Goal: Information Seeking & Learning: Learn about a topic

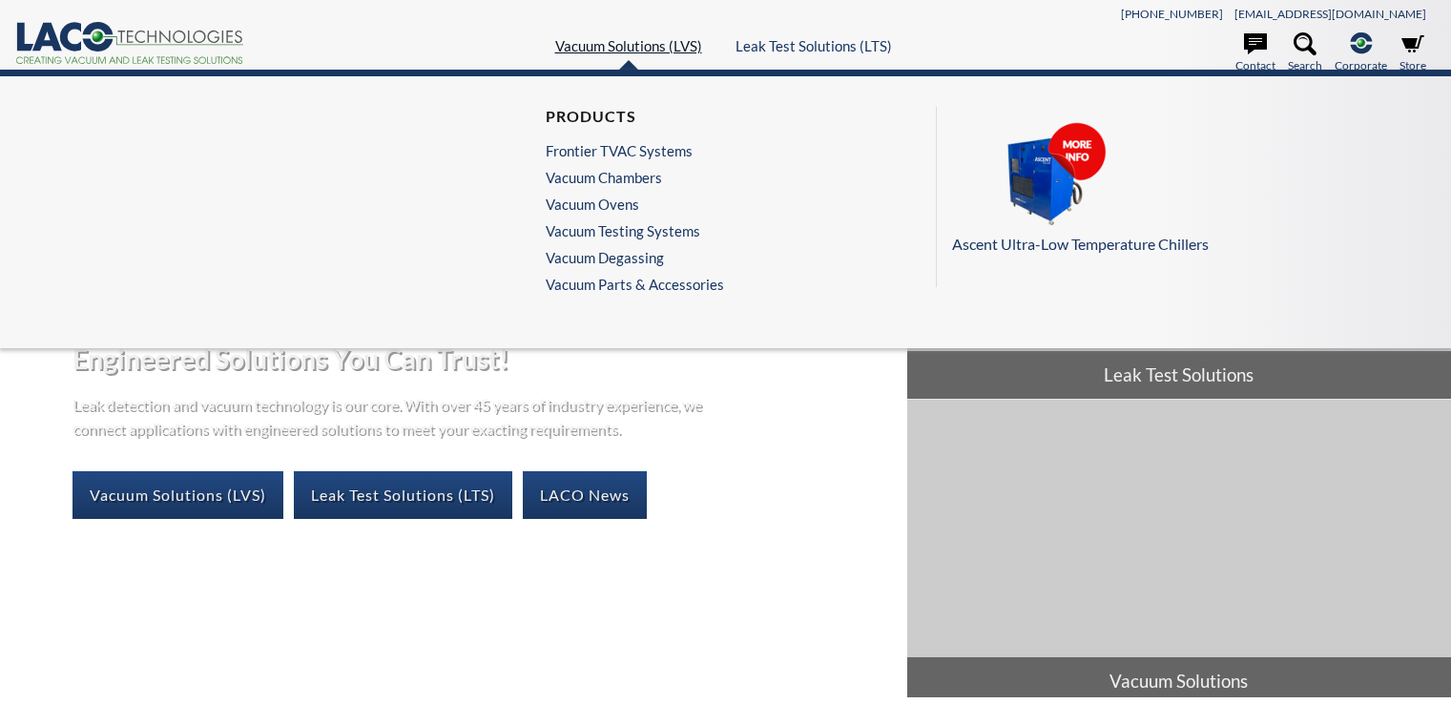
select select "Language Translate Widget"
click at [594, 198] on link "Vacuum Ovens" at bounding box center [630, 204] width 169 height 17
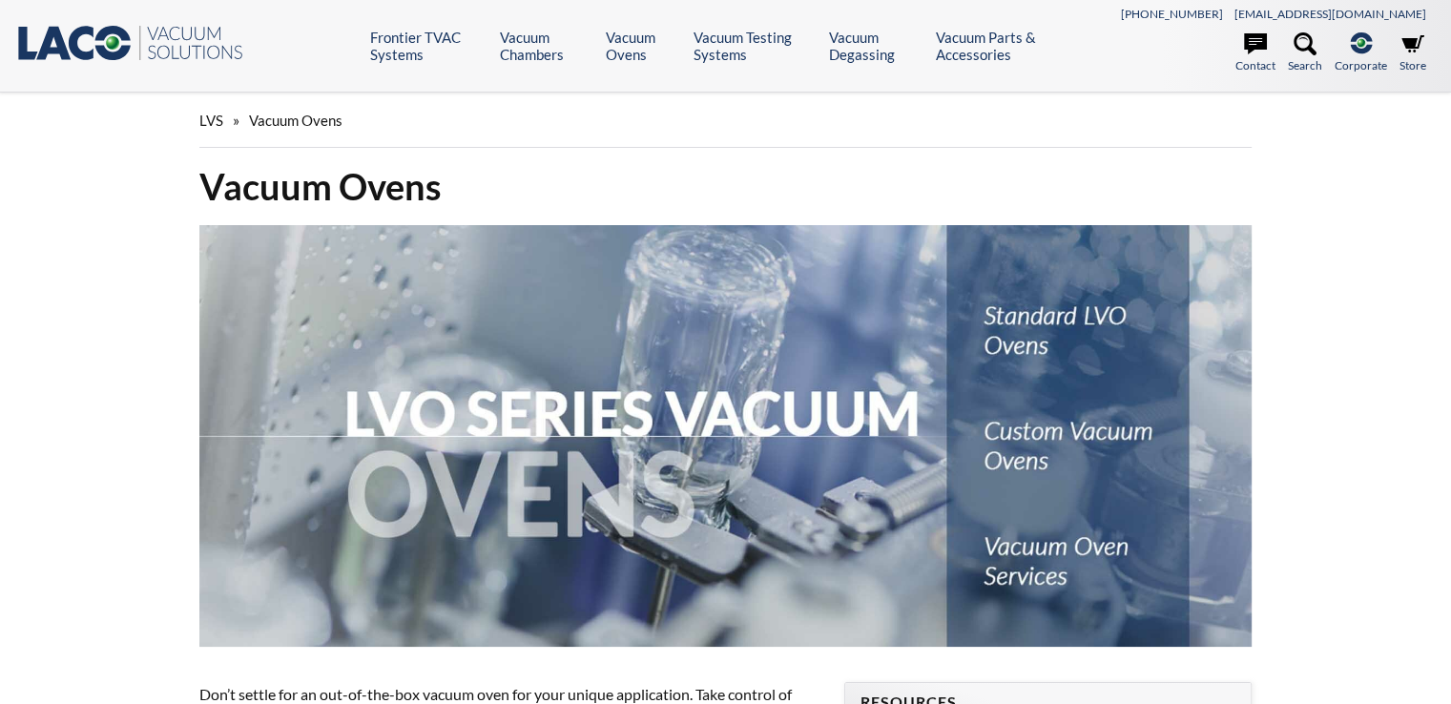
select select "Language Translate Widget"
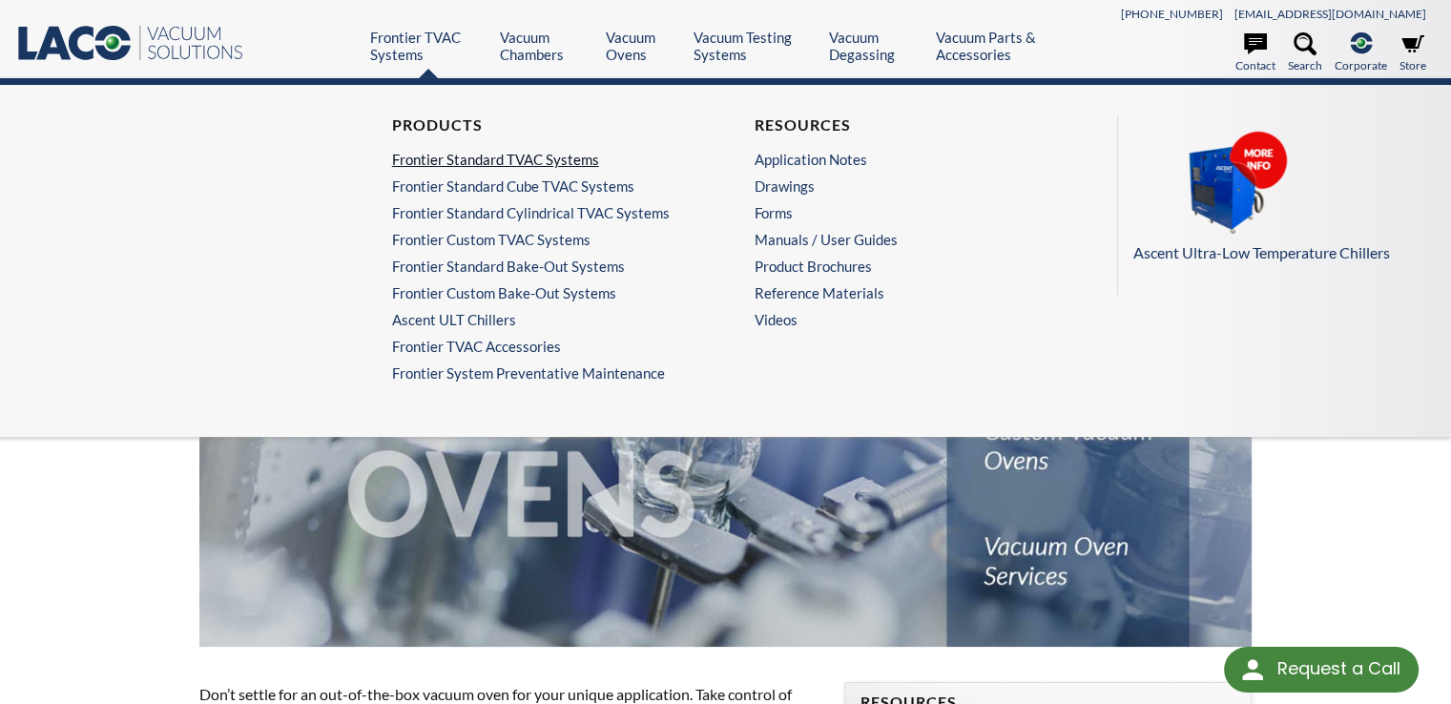
click at [432, 155] on link "Frontier Standard TVAC Systems" at bounding box center [539, 159] width 295 height 17
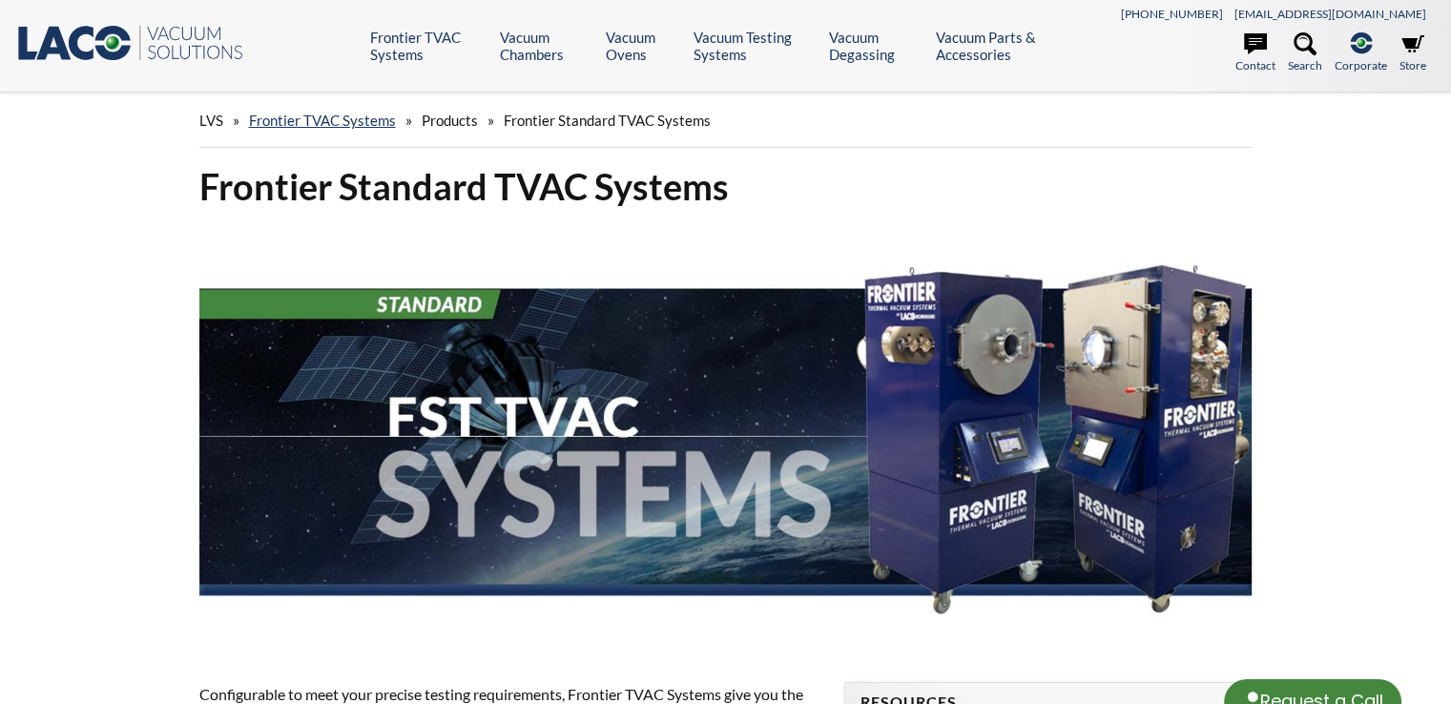
select select "Language Translate Widget"
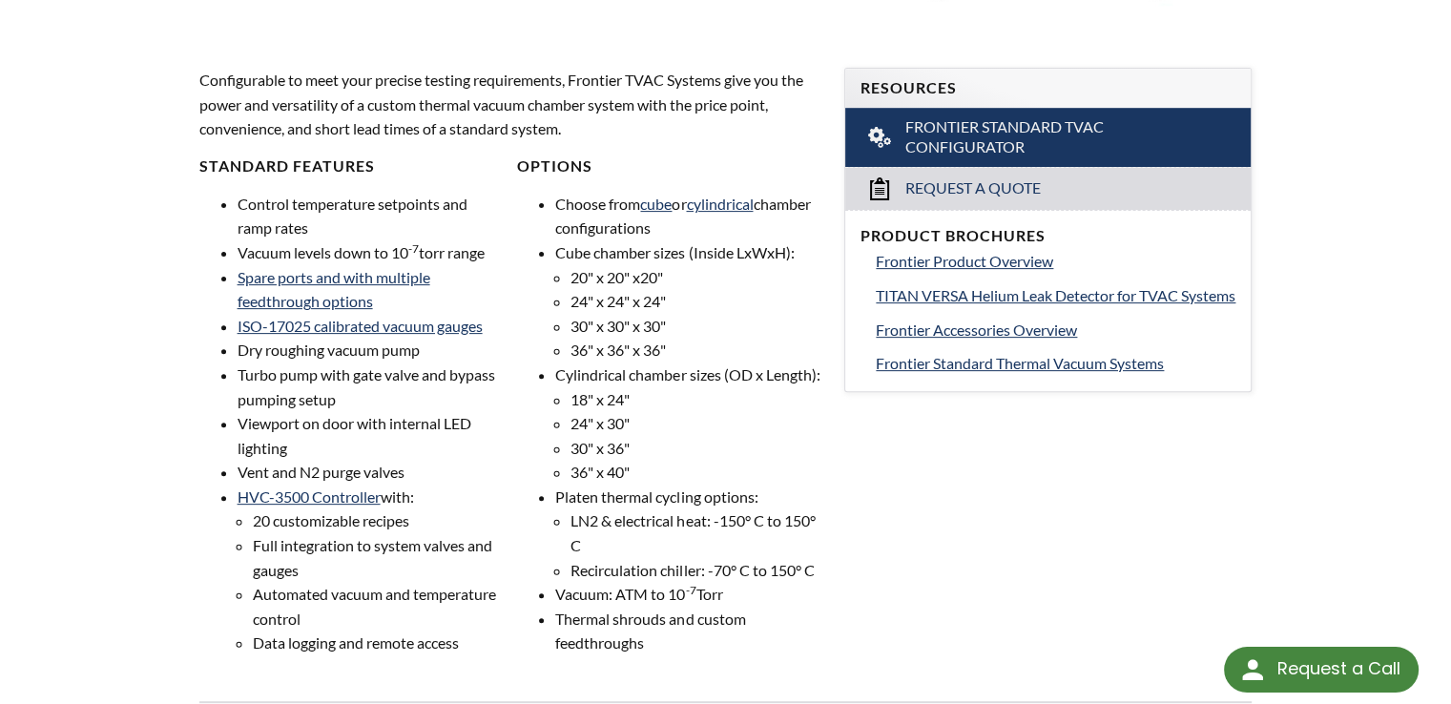
scroll to position [1230, 0]
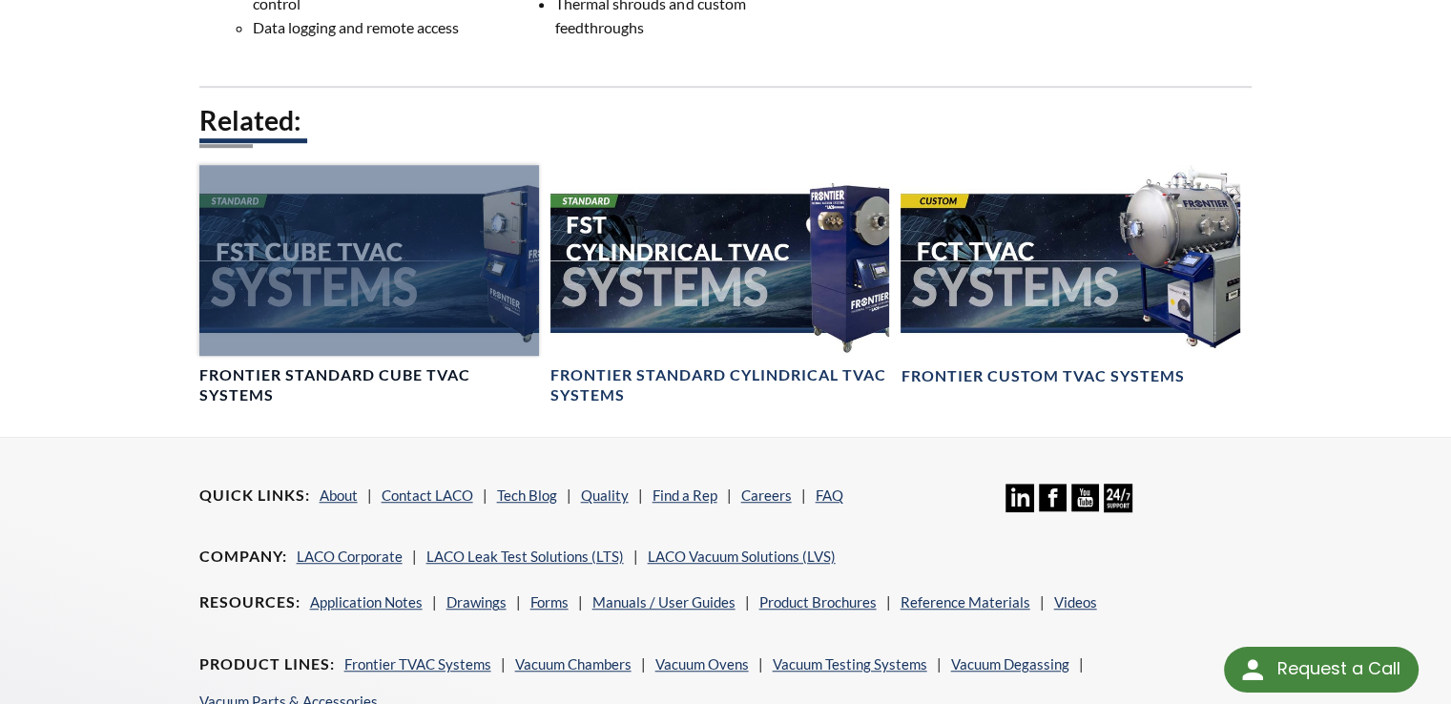
click at [264, 331] on div at bounding box center [369, 260] width 340 height 191
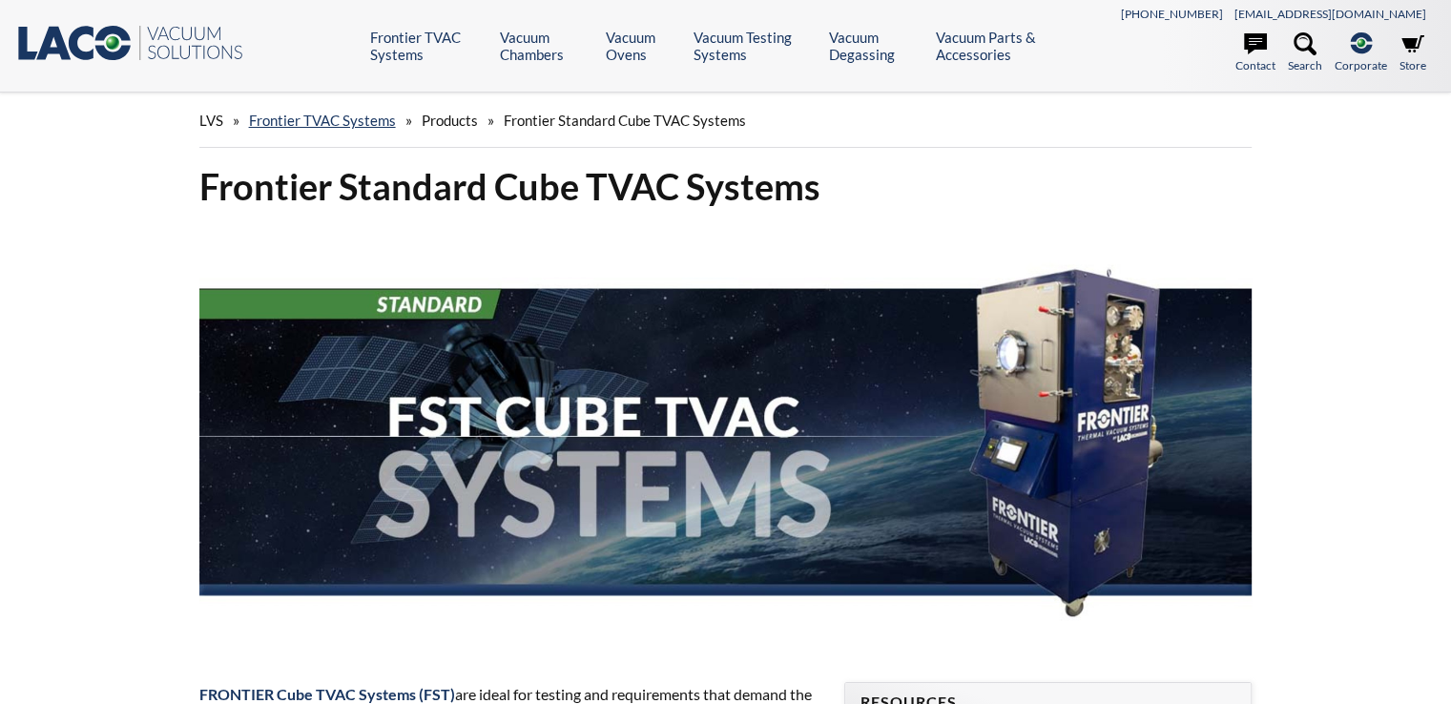
select select "Language Translate Widget"
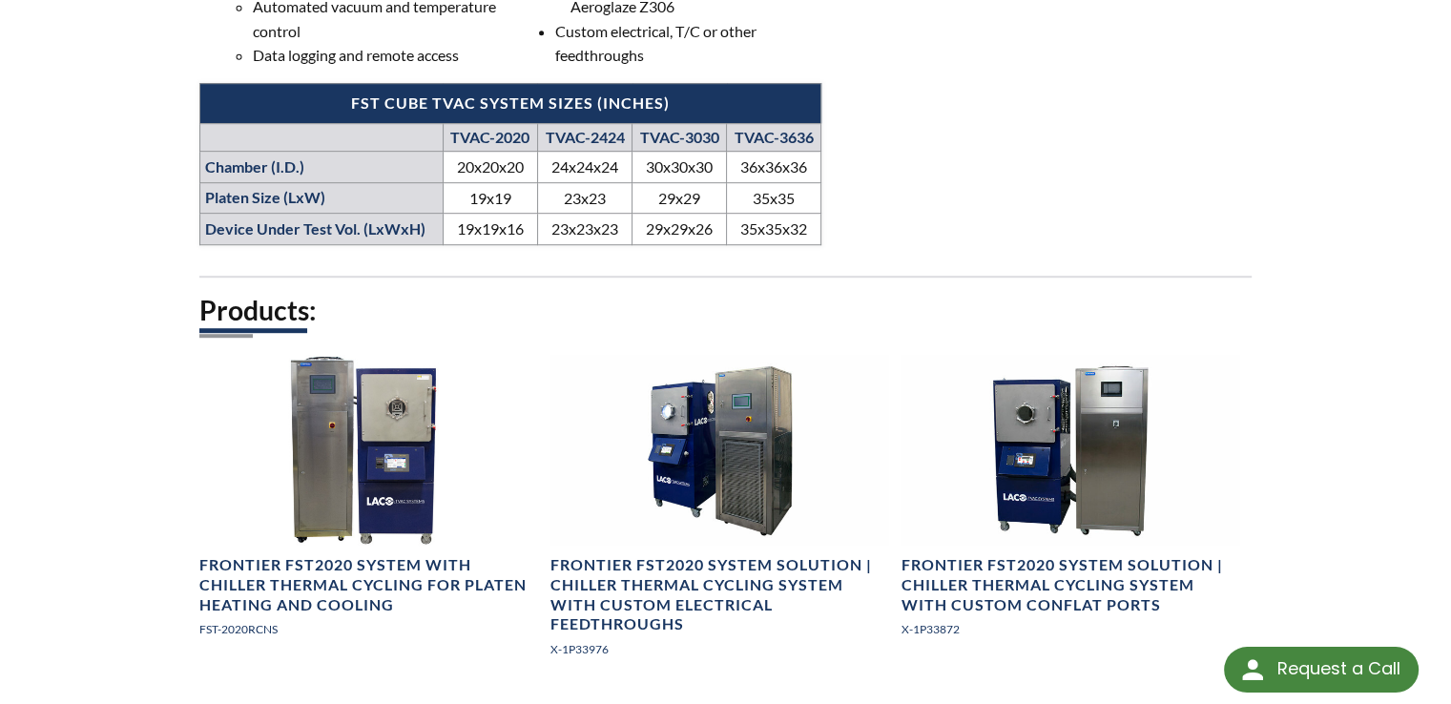
scroll to position [1171, 0]
